Goal: Task Accomplishment & Management: Manage account settings

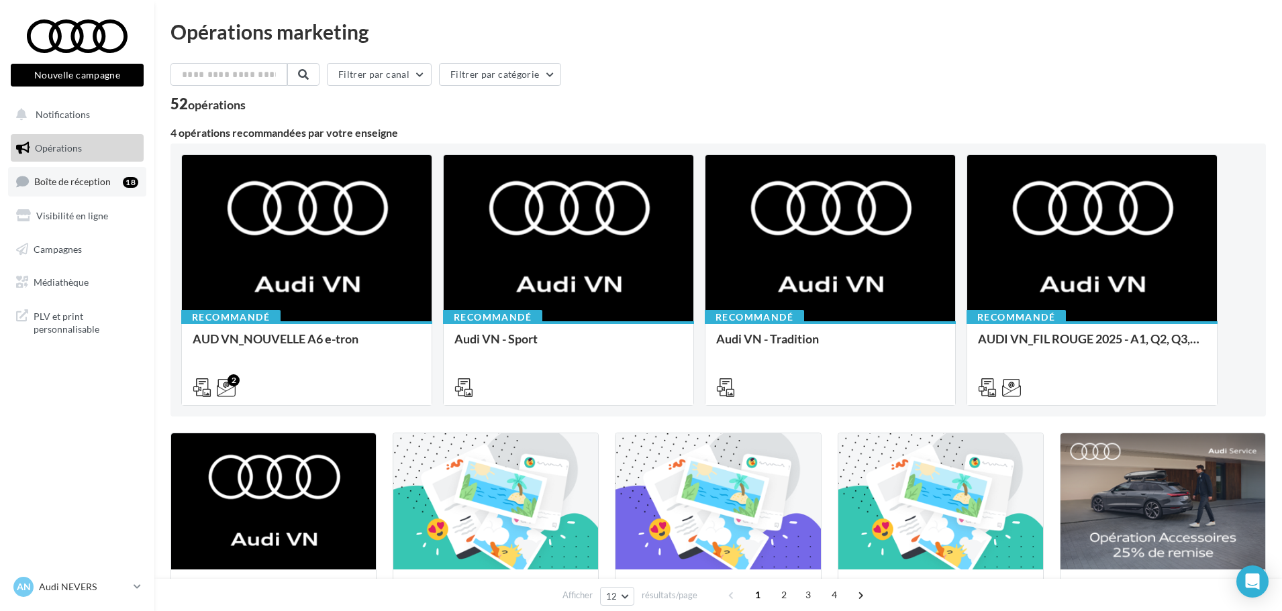
click at [75, 185] on span "Boîte de réception" at bounding box center [72, 181] width 76 height 11
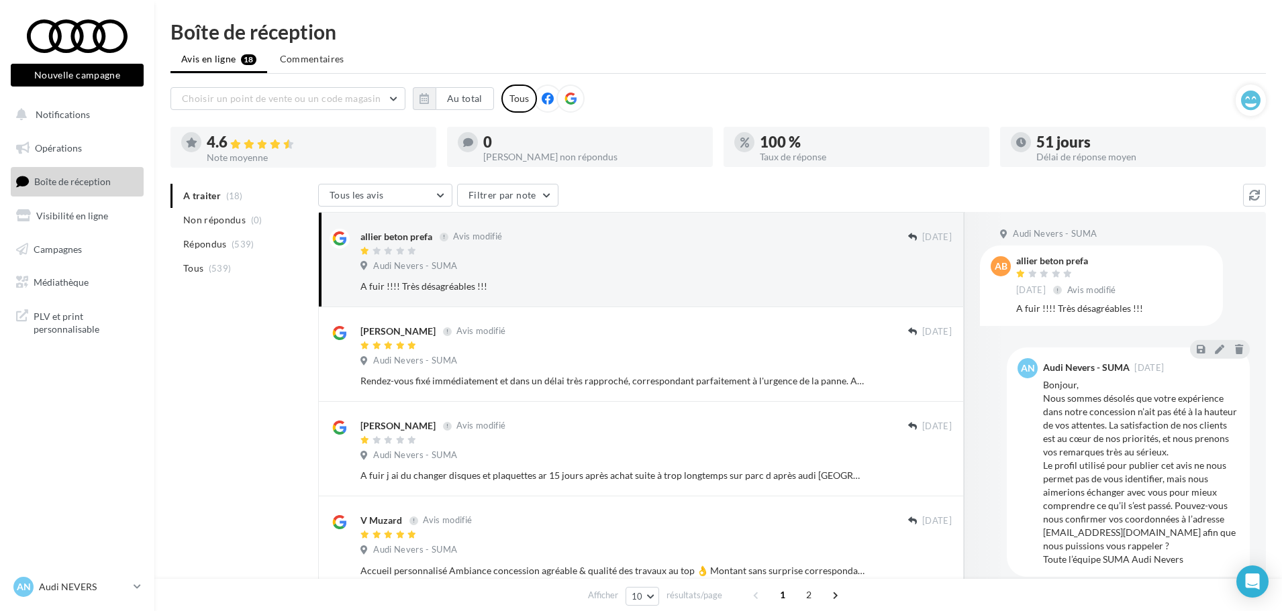
click at [564, 99] on icon at bounding box center [570, 99] width 12 height 12
click at [478, 236] on span "Avis modifié" at bounding box center [477, 236] width 49 height 11
click at [271, 285] on div "A traiter (18) Non répondus (0) Répondus (539) Tous (539)" at bounding box center [244, 243] width 148 height 118
click at [430, 97] on button "button" at bounding box center [424, 98] width 23 height 23
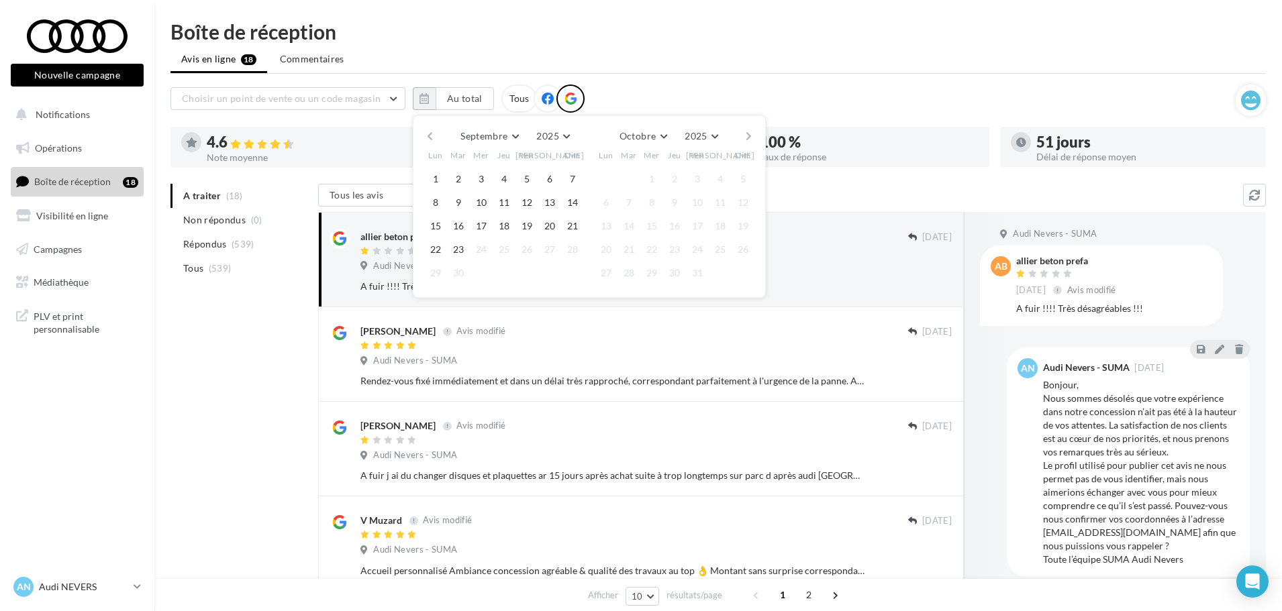
click at [433, 135] on button "button" at bounding box center [429, 136] width 11 height 19
click at [629, 178] on button "1" at bounding box center [629, 179] width 20 height 20
click at [747, 136] on button "button" at bounding box center [748, 136] width 11 height 19
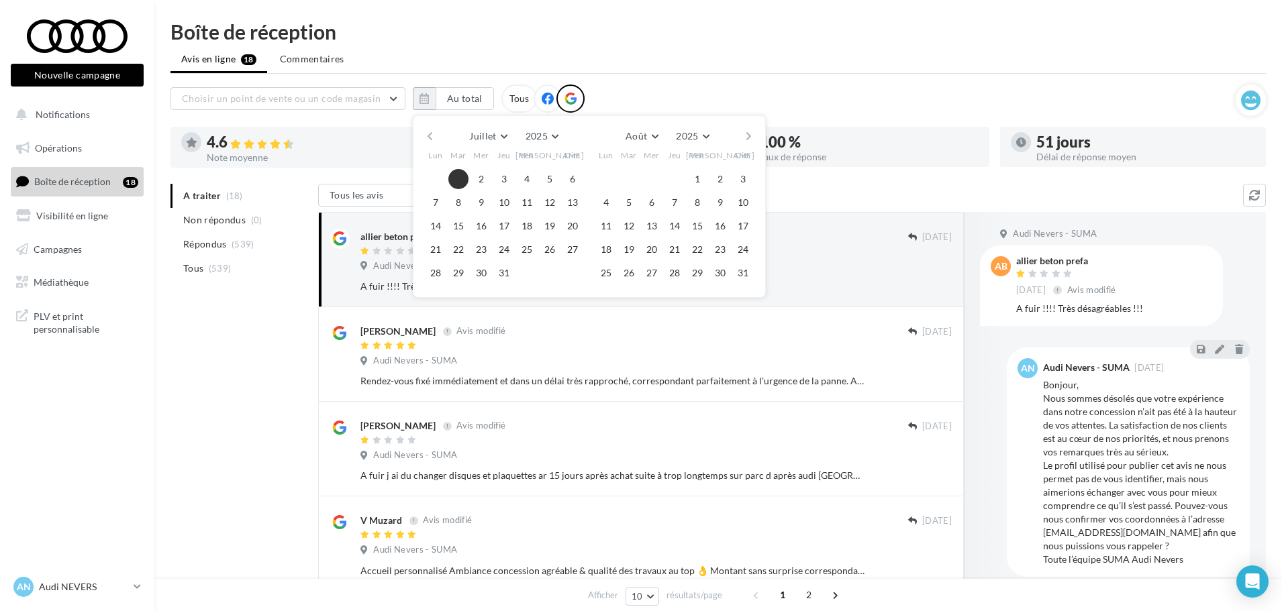
click at [747, 136] on button "button" at bounding box center [748, 136] width 11 height 19
click at [628, 250] on button "23" at bounding box center [629, 250] width 20 height 20
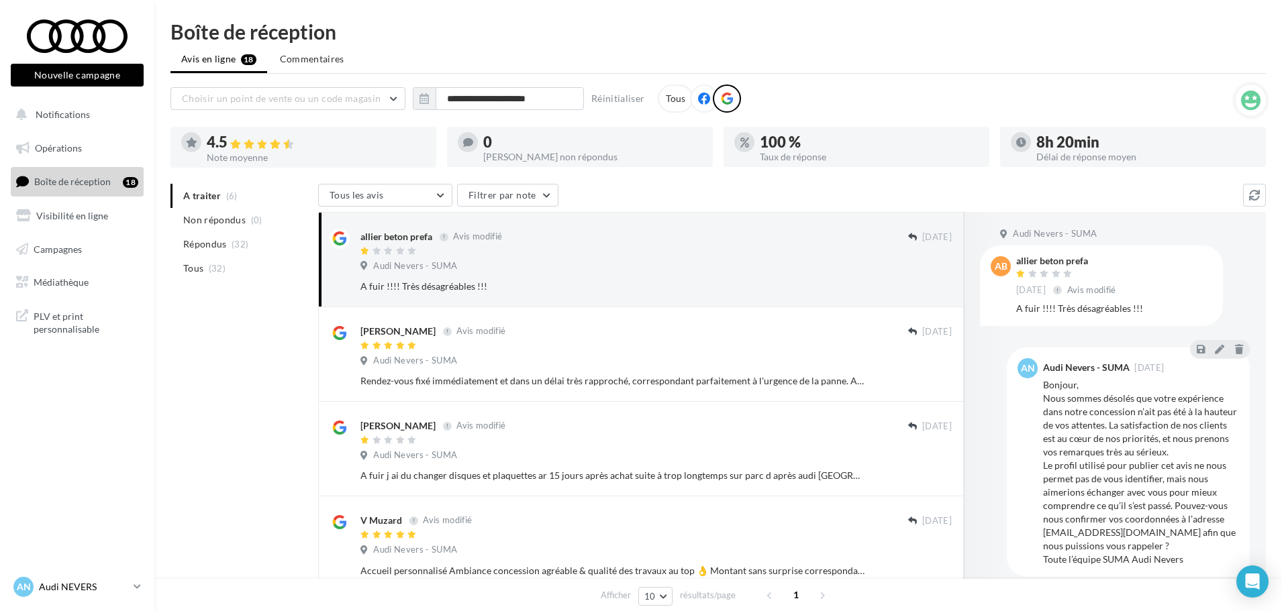
click at [134, 586] on icon at bounding box center [137, 586] width 7 height 11
drag, startPoint x: 247, startPoint y: 483, endPoint x: 234, endPoint y: 498, distance: 20.0
click at [247, 483] on div "A traiter (6) Non répondus (0) Répondus (32) Tous (32) Tous les avis Tous les a…" at bounding box center [717, 491] width 1095 height 615
click at [135, 586] on icon at bounding box center [137, 586] width 7 height 11
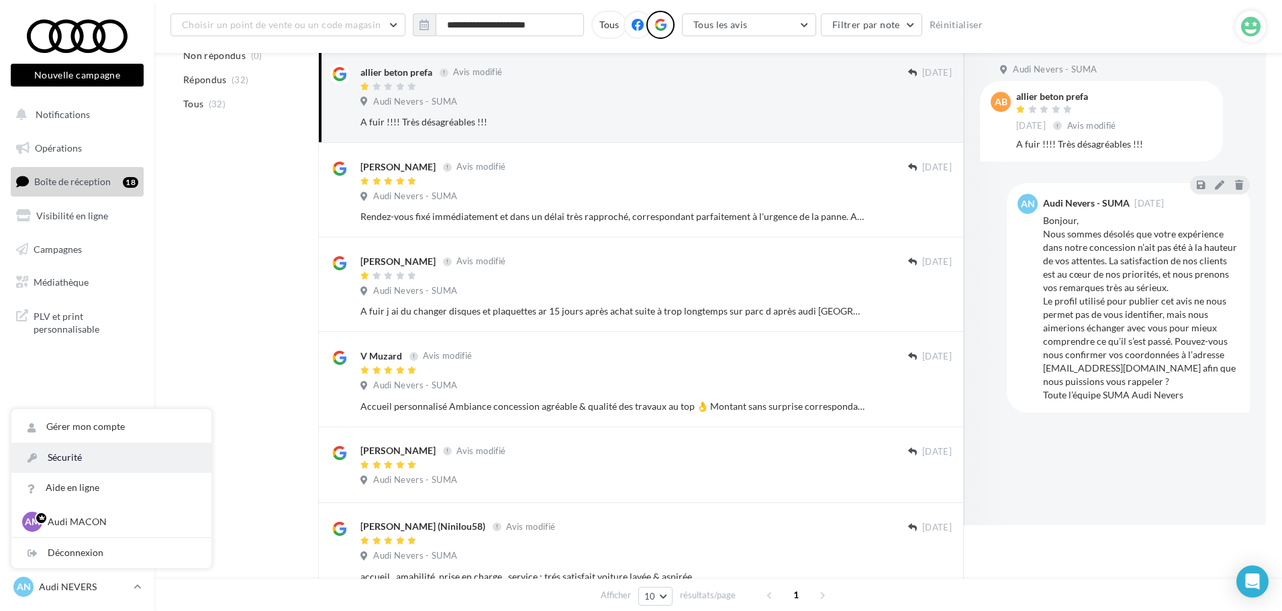
scroll to position [201, 0]
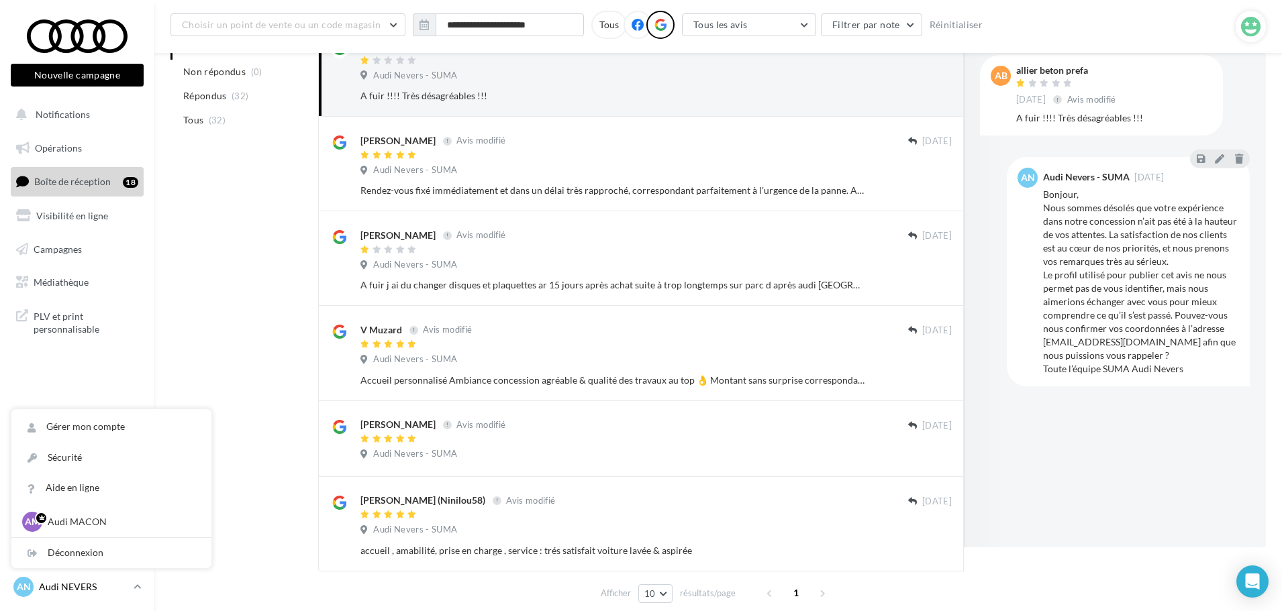
click at [109, 583] on p "Audi NEVERS" at bounding box center [83, 586] width 89 height 13
click at [105, 584] on p "Audi NEVERS" at bounding box center [83, 586] width 89 height 13
click at [79, 583] on p "Audi NEVERS" at bounding box center [83, 586] width 89 height 13
click at [46, 587] on p "Audi NEVERS" at bounding box center [83, 586] width 89 height 13
click at [30, 585] on span "AN" at bounding box center [24, 586] width 14 height 13
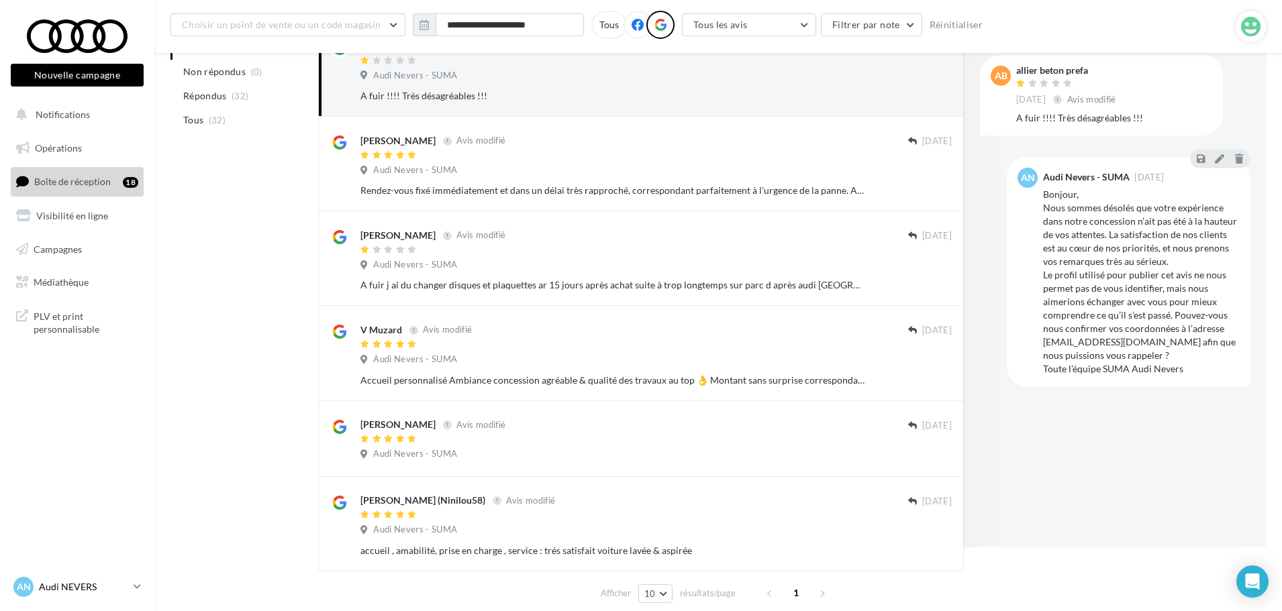
click at [17, 585] on span "AN" at bounding box center [24, 586] width 14 height 13
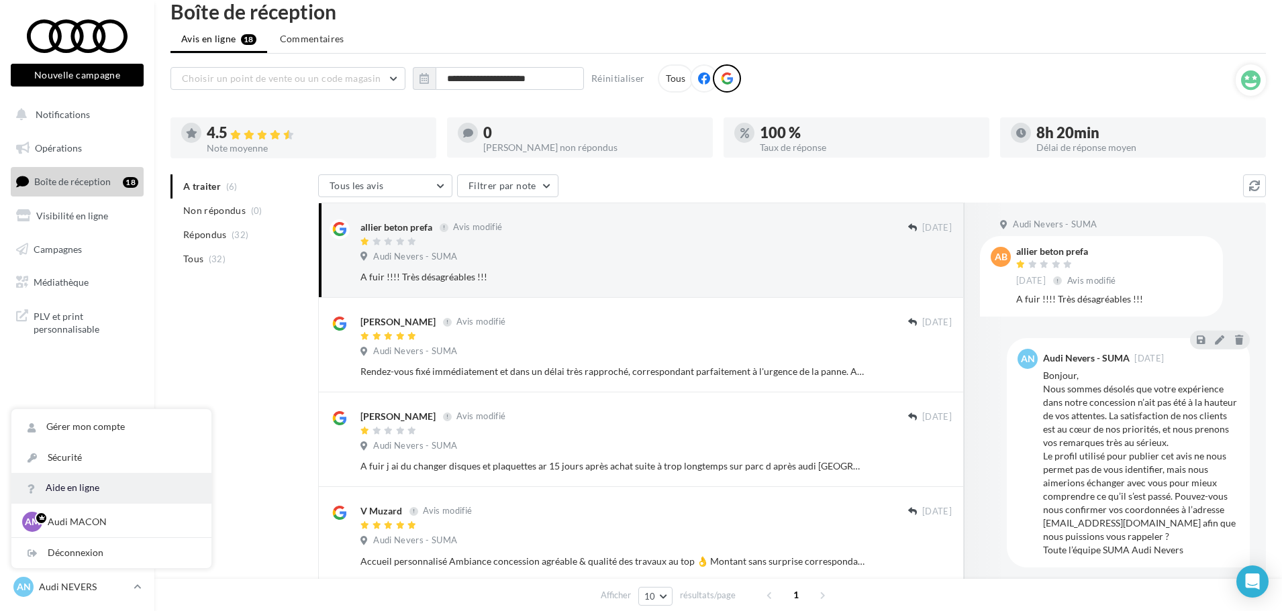
scroll to position [0, 0]
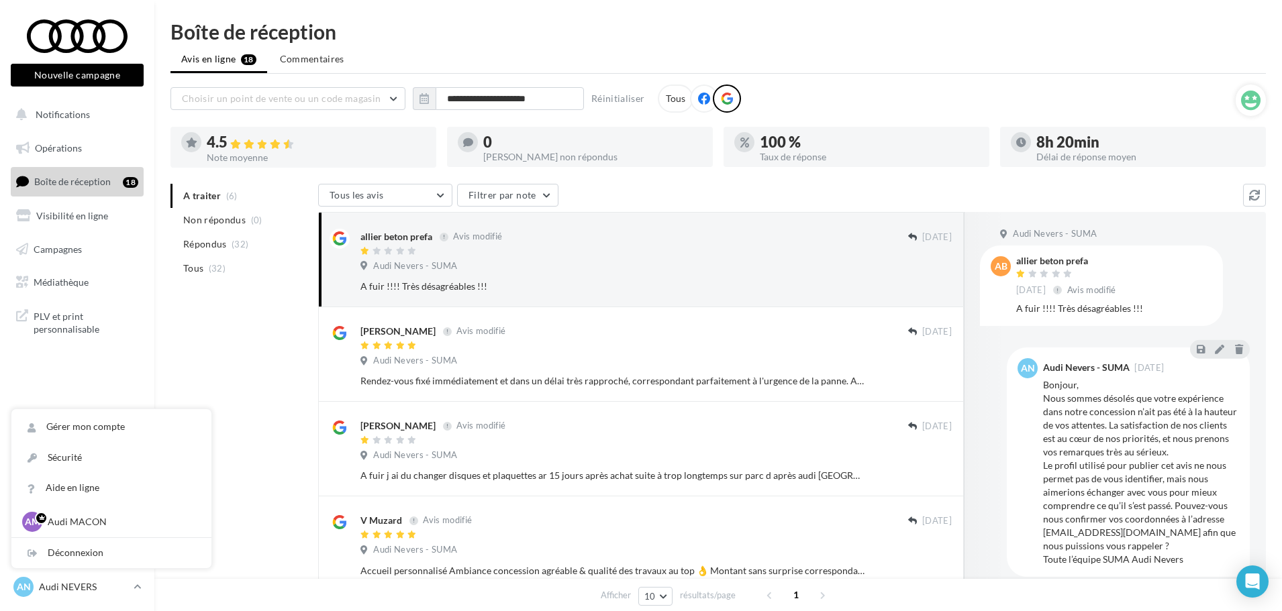
click at [166, 350] on div "**********" at bounding box center [717, 410] width 1127 height 778
click at [83, 173] on link "Boîte de réception 18" at bounding box center [77, 181] width 138 height 29
click at [135, 596] on link "AN Audi NEVERS audi-neve-dup" at bounding box center [77, 586] width 133 height 25
click at [73, 107] on button "Notifications" at bounding box center [74, 115] width 133 height 28
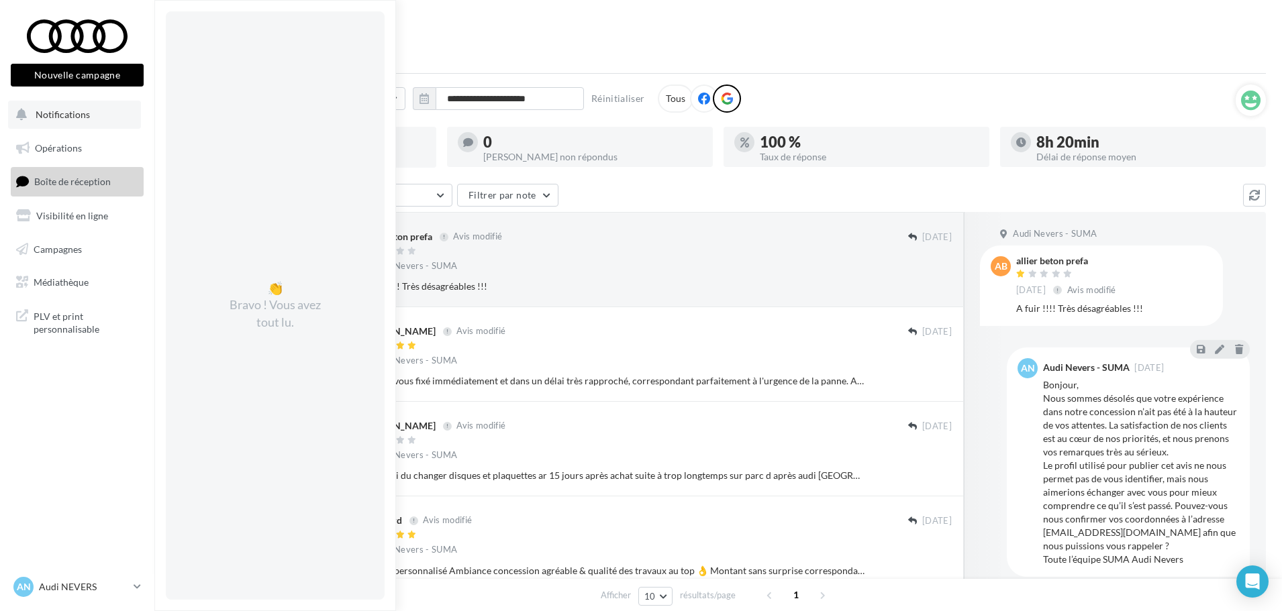
click at [73, 107] on button "Notifications 👏 Bravo ! Vous avez tout lu." at bounding box center [74, 115] width 133 height 28
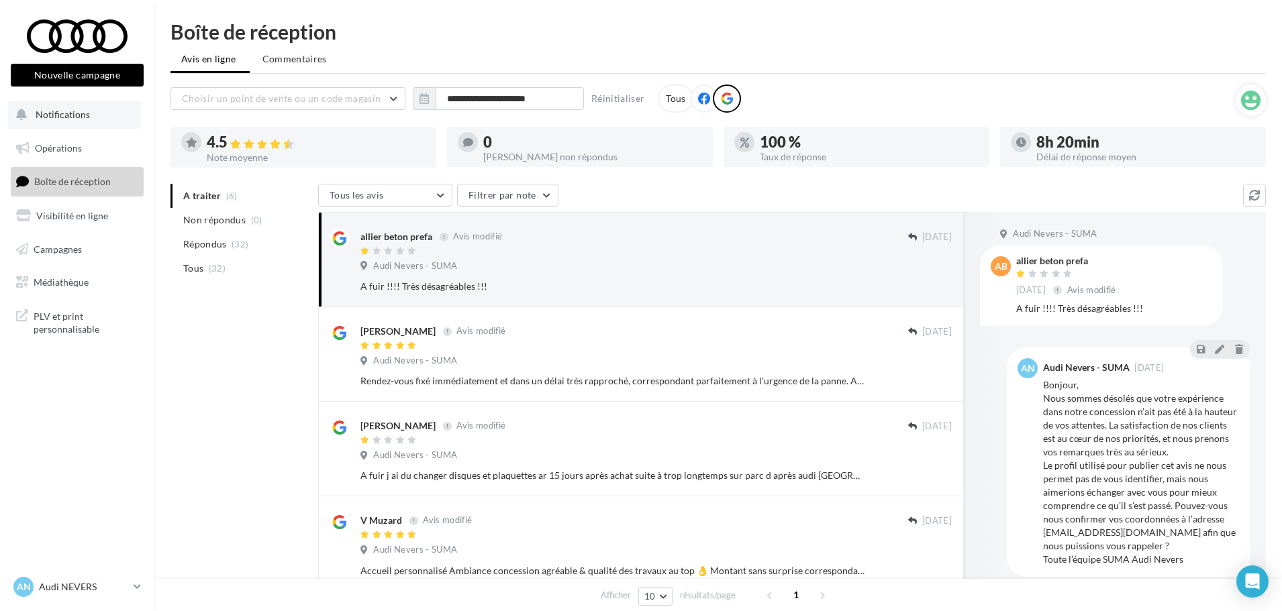
click at [64, 115] on span "Notifications" at bounding box center [63, 114] width 54 height 11
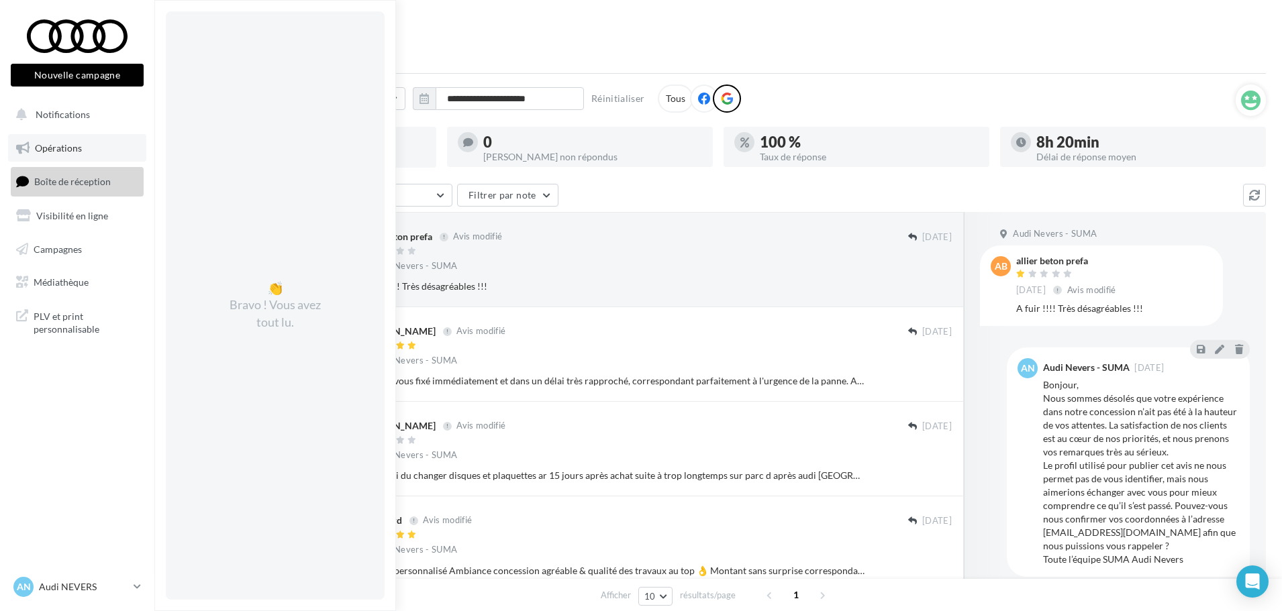
click at [56, 140] on link "Opérations" at bounding box center [77, 148] width 138 height 28
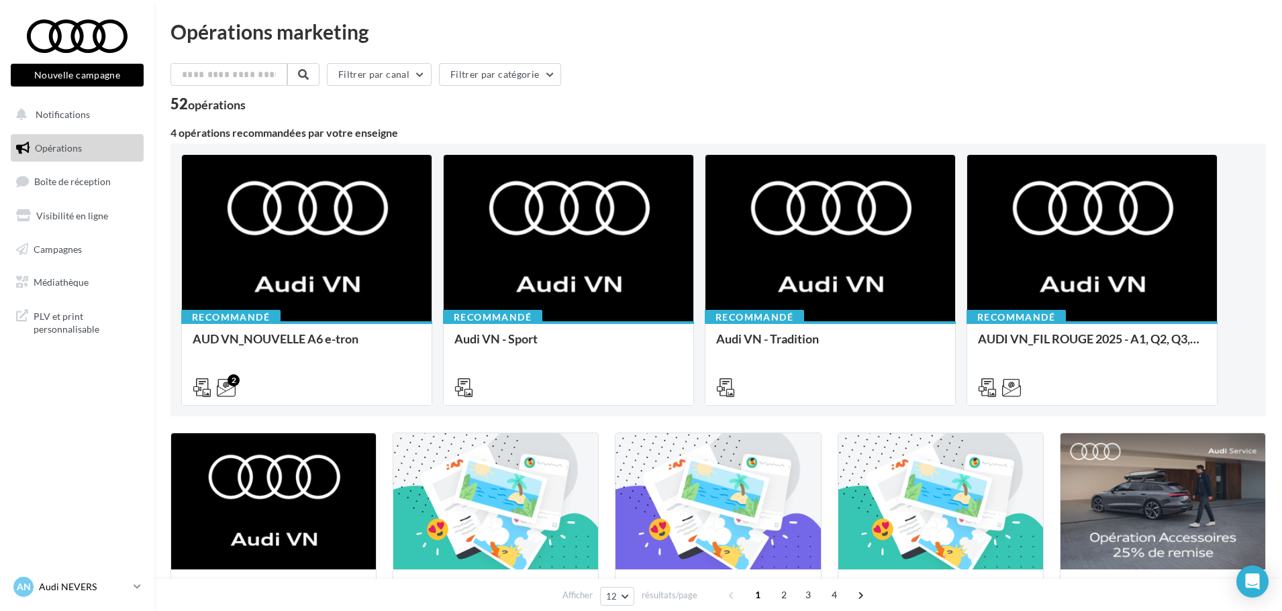
click at [140, 588] on icon at bounding box center [137, 586] width 7 height 11
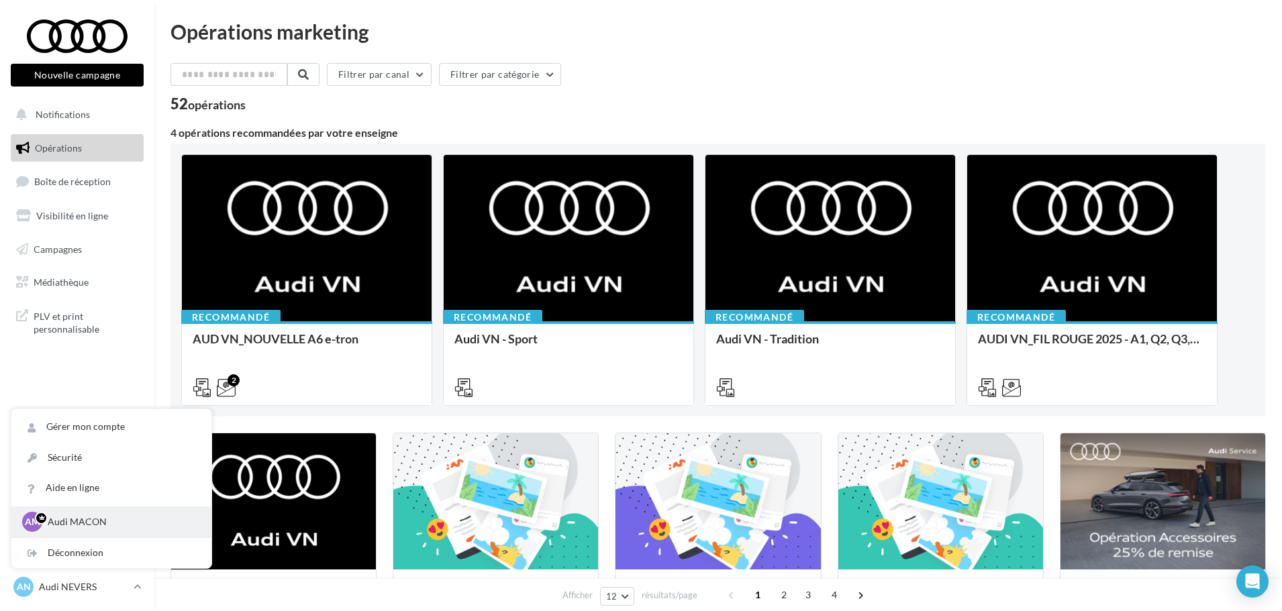
click at [121, 522] on p "Audi MACON" at bounding box center [122, 521] width 148 height 13
